Goal: Obtain resource: Obtain resource

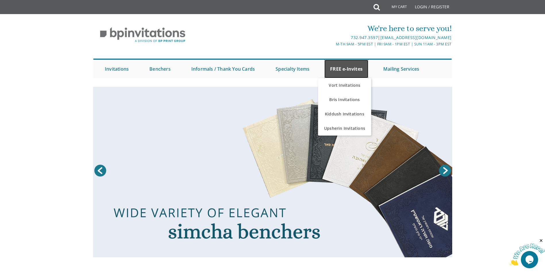
click at [351, 74] on link "FREE e-Invites" at bounding box center [346, 69] width 44 height 18
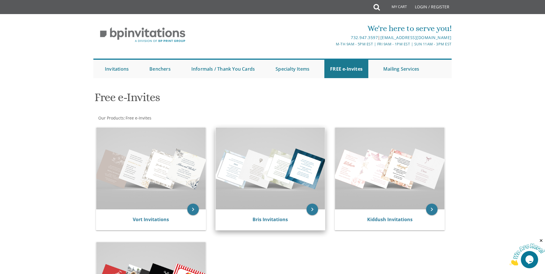
click at [273, 193] on img at bounding box center [271, 169] width 110 height 82
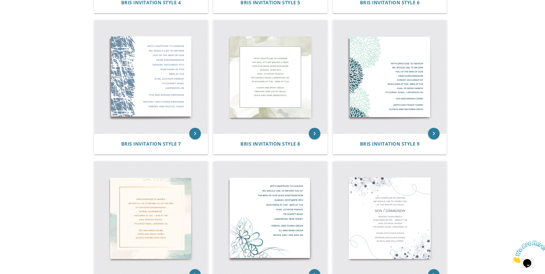
scroll to position [388, 0]
click at [392, 185] on img at bounding box center [390, 218] width 114 height 114
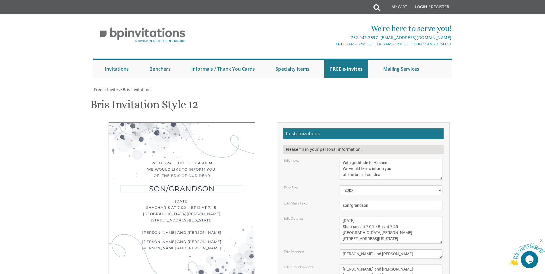
drag, startPoint x: 370, startPoint y: 206, endPoint x: 323, endPoint y: 203, distance: 46.9
click at [323, 203] on div "Edit Main Text: son/grandson" at bounding box center [363, 205] width 167 height 9
paste textarea "Shalom Zachor & Bris"
type textarea "Shalom Zachor & Bris"
drag, startPoint x: 384, startPoint y: 175, endPoint x: 348, endPoint y: 173, distance: 36.0
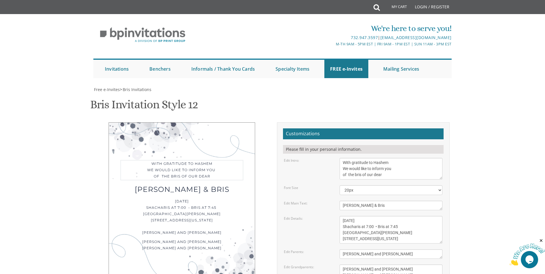
click at [348, 173] on textarea "With gratitude to Hashem We would like to inform you of the bris of our dear" at bounding box center [391, 169] width 103 height 22
click at [384, 177] on textarea "With gratitude to Hashem We would like to inform you of the bris of our dear" at bounding box center [391, 169] width 103 height 22
type textarea "With gratitude to Hashem We would like to inform you of the"
drag, startPoint x: 343, startPoint y: 188, endPoint x: 425, endPoint y: 217, distance: 87.5
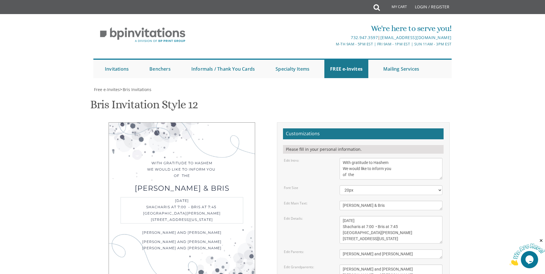
click at [425, 217] on form "Customizations Please fill in your personal information. Edit Intro: With grati…" at bounding box center [363, 229] width 161 height 203
paste textarea "Of our dear son This Shabbos Parshas Ki Savo Shalom Zachor Tarnov Shul • 103 Ta…"
type textarea "Of our dear son This Shabbos Parshas Ki Savo Shalom Zachor Tarnov Shul • 103 Ta…"
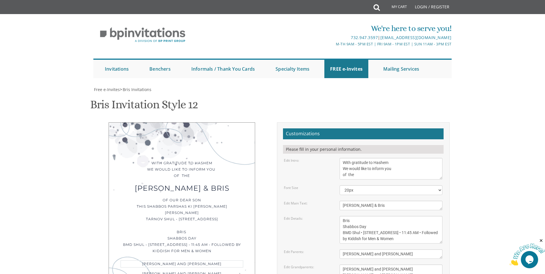
click at [393, 249] on textarea "Moshe and Chana Cohen" at bounding box center [391, 253] width 103 height 9
drag, startPoint x: 393, startPoint y: 235, endPoint x: 334, endPoint y: 230, distance: 59.5
click at [334, 249] on div "Edit Parents: Moshe and Chana Cohen" at bounding box center [363, 253] width 167 height 9
type textarea "H"
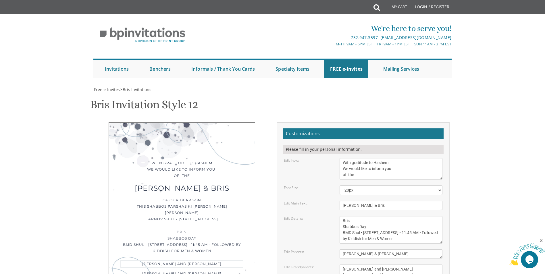
type textarea "Chaim & Huvi Ickovitz"
drag, startPoint x: 385, startPoint y: 211, endPoint x: 335, endPoint y: 202, distance: 50.2
click at [335, 265] on div "Edit Grandparents: Ephraim and Ahuva Cohen Eliyahu and Kaila Stern" at bounding box center [363, 273] width 167 height 16
click at [327, 265] on div "Edit Grandparents: Ephraim and Ahuva Cohen Eliyahu and Kaila Stern" at bounding box center [363, 273] width 167 height 16
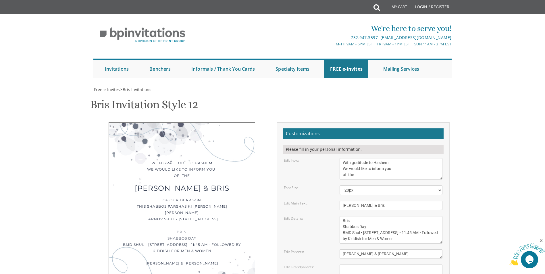
type input "huvisittner@gmail.com"
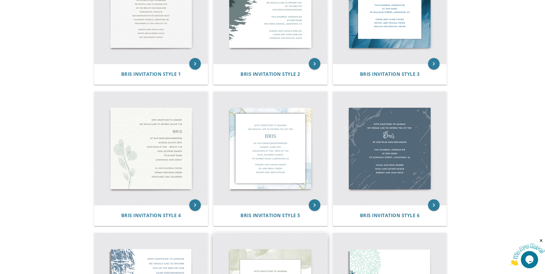
scroll to position [173, 0]
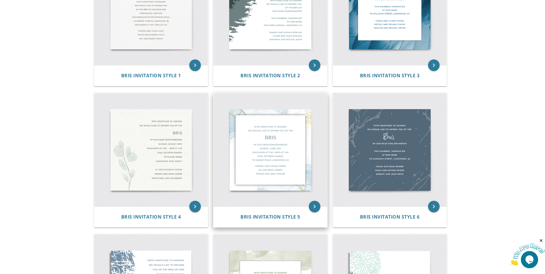
click at [285, 109] on img at bounding box center [271, 150] width 114 height 114
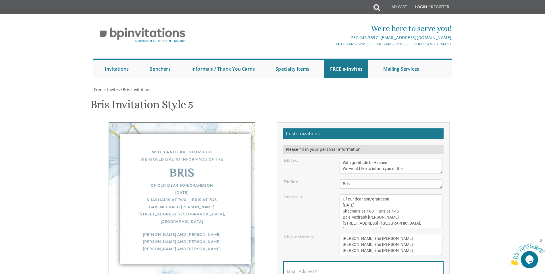
click at [341, 184] on textarea "Bris" at bounding box center [391, 183] width 103 height 9
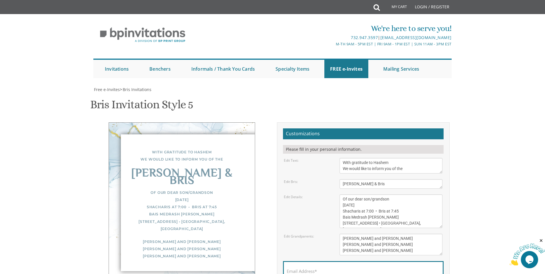
click at [402, 190] on form "Customizations Please fill in your personal information. Edit Text: With gratit…" at bounding box center [363, 217] width 161 height 178
click at [375, 185] on textarea "Bris" at bounding box center [391, 183] width 103 height 9
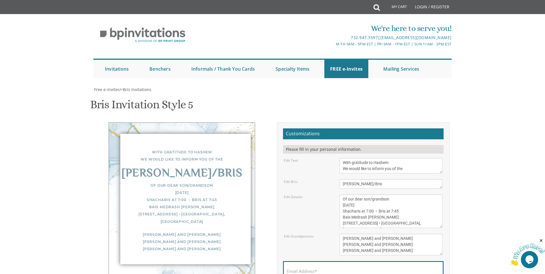
click at [361, 191] on form "Customizations Please fill in your personal information. Edit Text: With gratit…" at bounding box center [363, 217] width 161 height 178
click at [380, 186] on textarea "Bris" at bounding box center [391, 183] width 103 height 9
type textarea "Shalom Zachor"
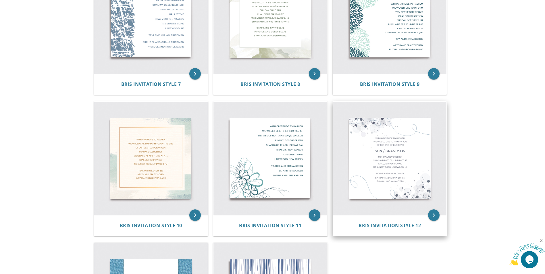
scroll to position [448, 0]
click at [385, 147] on img at bounding box center [390, 158] width 114 height 114
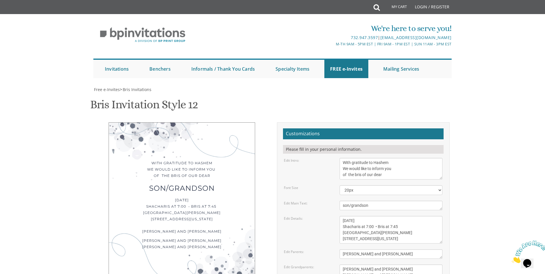
click at [388, 177] on textarea "With gratitude to Hashem We would like to inform you of the bris of our dear" at bounding box center [391, 169] width 103 height 22
drag, startPoint x: 388, startPoint y: 177, endPoint x: 391, endPoint y: 190, distance: 12.8
click at [391, 190] on form "Customizations Please fill in your personal information. Edit Intro: With grati…" at bounding box center [363, 229] width 161 height 203
type textarea "With gratitude to Hashem We would like to inform you of the"
click at [441, 191] on select "20px 30px 40px" at bounding box center [391, 190] width 103 height 10
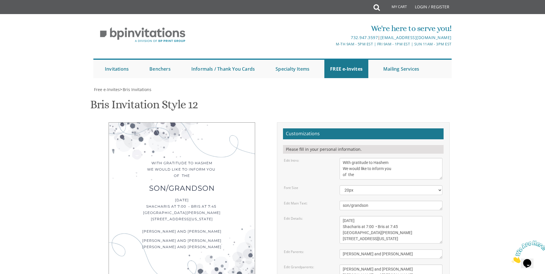
click at [461, 185] on body "My Cart Total: View Cart Item(s) Submit My Cart Total: View Cart Item(s) Login …" at bounding box center [272, 247] width 545 height 494
click at [389, 205] on textarea "son/grandson" at bounding box center [391, 205] width 103 height 9
type textarea "s"
type textarea "Shalom Zachor & Bris"
drag, startPoint x: 343, startPoint y: 219, endPoint x: 429, endPoint y: 262, distance: 96.0
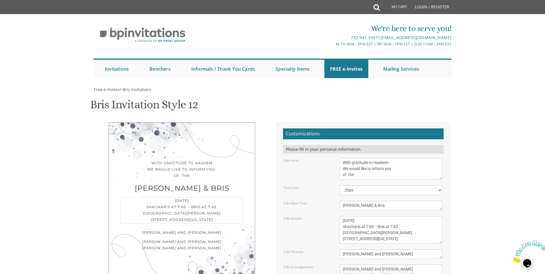
click at [429, 262] on form "Customizations Please fill in your personal information. Edit Intro: With grati…" at bounding box center [363, 229] width 161 height 203
paste textarea "Of our dear son This Shabbos Parshas Ki Savo Shalom Zachor Tarnov Shul • 103 Ta…"
type textarea "Of our dear son This Shabbos Parshas Ki Savo Shalom Zachor Tarnov Shul • 103 Ta…"
click at [392, 249] on textarea "Moshe and Chana Cohen" at bounding box center [391, 253] width 103 height 9
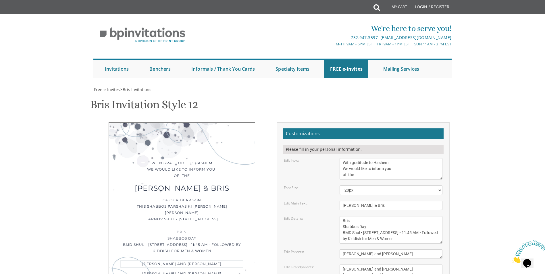
drag, startPoint x: 392, startPoint y: 226, endPoint x: 332, endPoint y: 233, distance: 60.4
click at [332, 249] on div "Edit Parents: Moshe and Chana Cohen" at bounding box center [363, 253] width 167 height 9
type textarea "Chaim & Huvi Ickovitz"
drag, startPoint x: 386, startPoint y: 251, endPoint x: 337, endPoint y: 242, distance: 49.2
click at [337, 265] on div "Ephraim and Ahuva Cohen Eliyahu and Kaila Stern" at bounding box center [391, 273] width 112 height 16
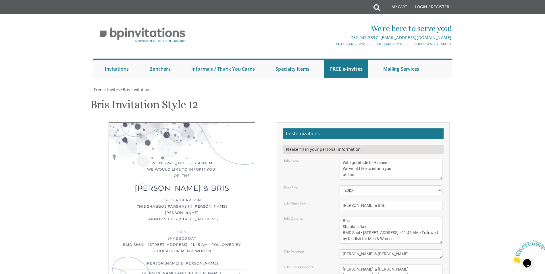
scroll to position [41, 0]
type textarea "Moshe & Leah Ickovitz Efraim & Tzippy Sittner"
click at [294, 265] on div "Edit Grandparents: Ephraim and Ahuva Cohen Eliyahu and Kaila Stern" at bounding box center [363, 273] width 167 height 16
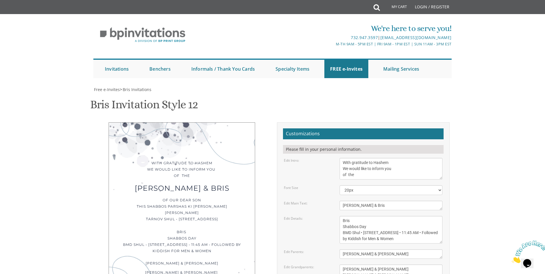
type input "huvisittner@gmail.com"
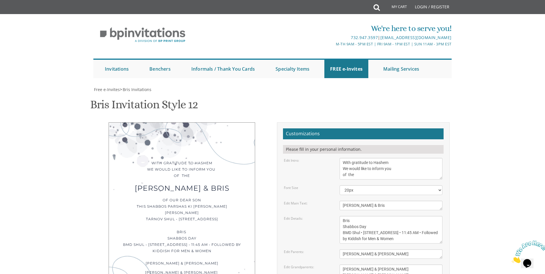
scroll to position [0, 0]
click at [316, 265] on div "Edit Grandparents: Ephraim and Ahuva Cohen Eliyahu and Kaila Stern" at bounding box center [363, 273] width 167 height 16
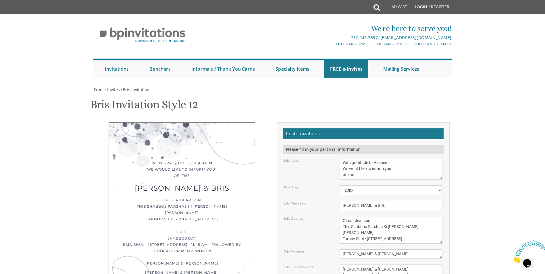
scroll to position [216, 0]
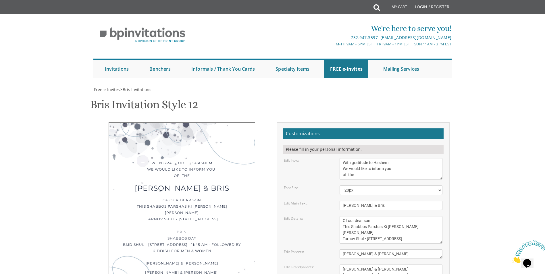
click at [351, 60] on link "FREE e-Invites" at bounding box center [346, 69] width 44 height 18
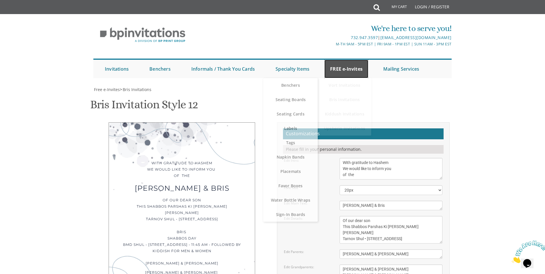
click at [353, 60] on link "FREE e-Invites" at bounding box center [346, 69] width 44 height 18
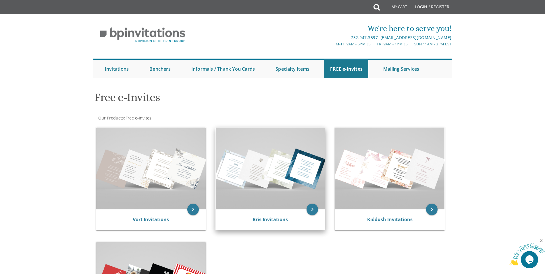
click at [271, 151] on img at bounding box center [271, 169] width 110 height 82
click at [312, 214] on icon "keyboard_arrow_right" at bounding box center [312, 209] width 11 height 11
click at [261, 220] on link "Bris Invitations" at bounding box center [270, 219] width 35 height 6
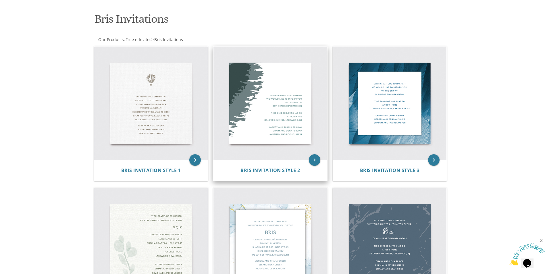
scroll to position [79, 0]
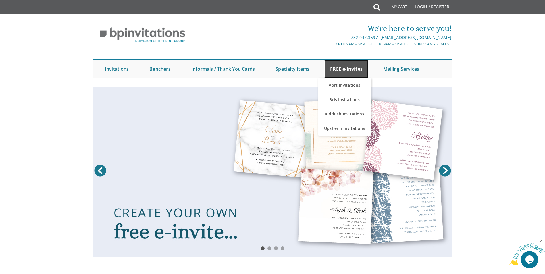
click at [357, 73] on link "FREE e-Invites" at bounding box center [346, 69] width 44 height 18
click at [353, 97] on link "Bris Invitations" at bounding box center [344, 100] width 53 height 14
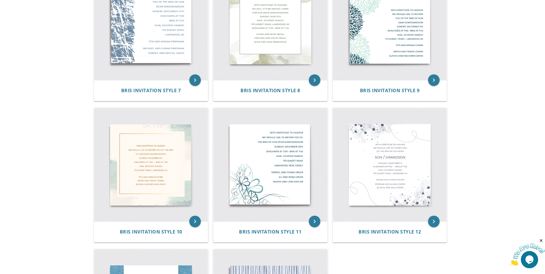
scroll to position [441, 0]
click at [388, 167] on img at bounding box center [390, 165] width 114 height 114
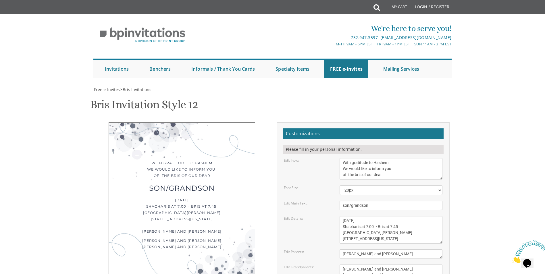
scroll to position [29, 0]
click at [393, 158] on textarea "With gratitude to Hashem We would like to inform you of the bris of our dear" at bounding box center [391, 169] width 103 height 22
type textarea "With gratitude to Hashem We would like to inform you of the"
drag, startPoint x: 372, startPoint y: 177, endPoint x: 339, endPoint y: 180, distance: 33.3
click at [339, 201] on div "son/grandson" at bounding box center [391, 205] width 112 height 9
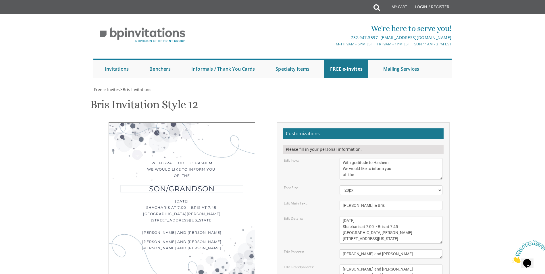
scroll to position [50, 0]
type textarea "Shalom Zachor & Bris"
drag, startPoint x: 343, startPoint y: 171, endPoint x: 429, endPoint y: 204, distance: 91.5
click at [429, 204] on form "Customizations Please fill in your personal information. Edit Intro: With grati…" at bounding box center [363, 229] width 161 height 203
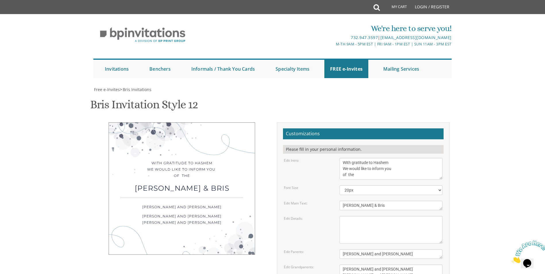
paste textarea "Of our dear son This Shabbos Parshas Ki Savo Shalom Zachor Tarnov Shul • 103 Ta…"
click at [378, 216] on textarea "Monday, November 21 Shacharis at 7:00 • Bris at 7:45 Khal Zichron Yaakov 175 Su…" at bounding box center [391, 230] width 103 height 28
click at [423, 216] on textarea "Monday, November 21 Shacharis at 7:00 • Bris at 7:45 Khal Zichron Yaakov 175 Su…" at bounding box center [391, 230] width 103 height 28
type textarea "Of our dear son This Shabbos Parshas Ki Savo Shalom Zachor Tarnov Shul • 103 Ta…"
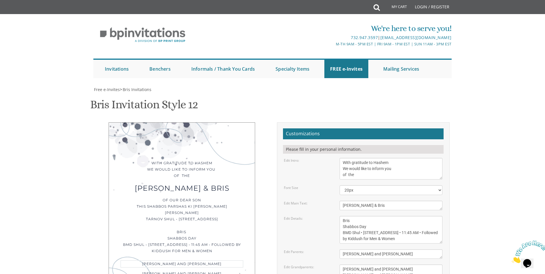
drag, startPoint x: 392, startPoint y: 165, endPoint x: 337, endPoint y: 164, distance: 55.5
click at [337, 249] on div "Moshe and Chana Cohen" at bounding box center [391, 253] width 112 height 9
type textarea "Chaim & Huvi Ickovitz"
click at [381, 265] on textarea "Ephraim and Ahuva Cohen Eliyahu and Kaila Stern" at bounding box center [391, 273] width 103 height 16
drag, startPoint x: 382, startPoint y: 191, endPoint x: 321, endPoint y: 179, distance: 62.4
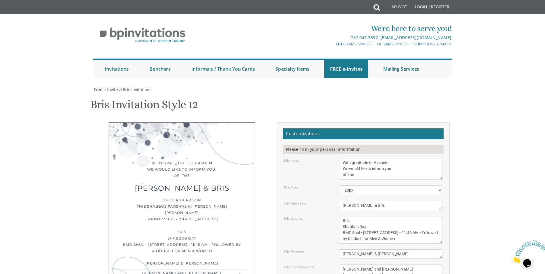
click at [321, 265] on div "Edit Grandparents: Ephraim and Ahuva Cohen Eliyahu and Kaila Stern" at bounding box center [363, 273] width 167 height 16
type textarea "L"
type textarea "Moshe & Leah Ickovitz Efraim & Tzippy Sittner"
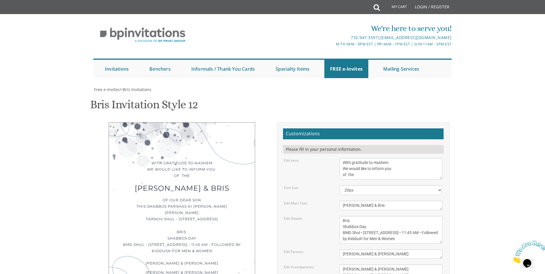
type input "huvisittner@gmail.com"
click at [425, 265] on textarea "Ephraim and Ahuva Cohen Eliyahu and Kaila Stern" at bounding box center [391, 273] width 103 height 16
drag, startPoint x: 390, startPoint y: 186, endPoint x: 342, endPoint y: 175, distance: 48.9
click at [342, 175] on form "Customizations Please fill in your personal information. Edit Intro: With grati…" at bounding box center [363, 229] width 161 height 203
